Goal: Transaction & Acquisition: Download file/media

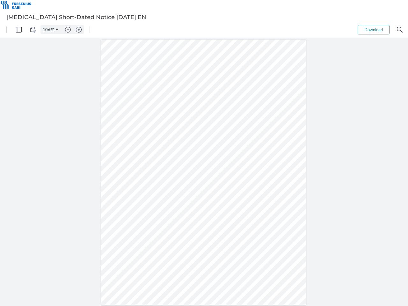
click at [19, 30] on img "Panel" at bounding box center [19, 30] width 6 height 6
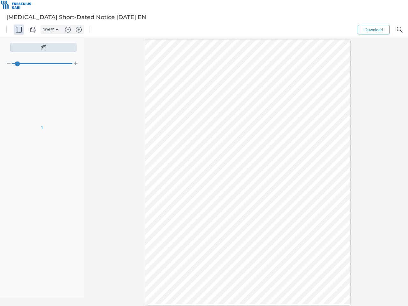
click at [33, 30] on img "View Controls" at bounding box center [33, 30] width 6 height 6
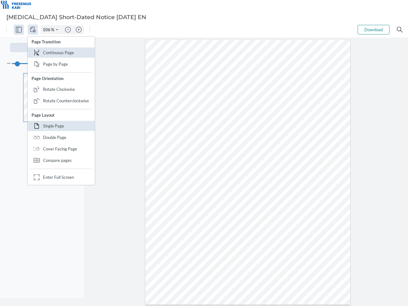
click at [47, 30] on input "106" at bounding box center [46, 30] width 10 height 6
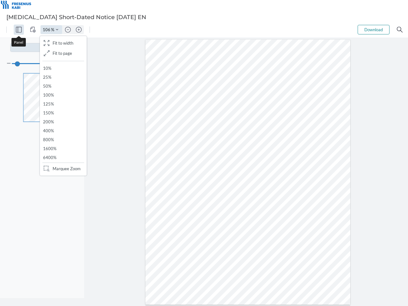
click at [57, 30] on img "Zoom Controls" at bounding box center [57, 29] width 3 height 3
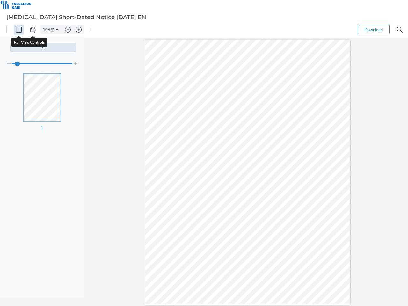
click at [68, 30] on img "Zoom out" at bounding box center [68, 30] width 6 height 6
click at [79, 30] on img "Zoom in" at bounding box center [79, 30] width 6 height 6
type input "106"
click at [373, 30] on button "Download" at bounding box center [374, 30] width 32 height 10
click at [400, 30] on img "Search" at bounding box center [400, 30] width 6 height 6
